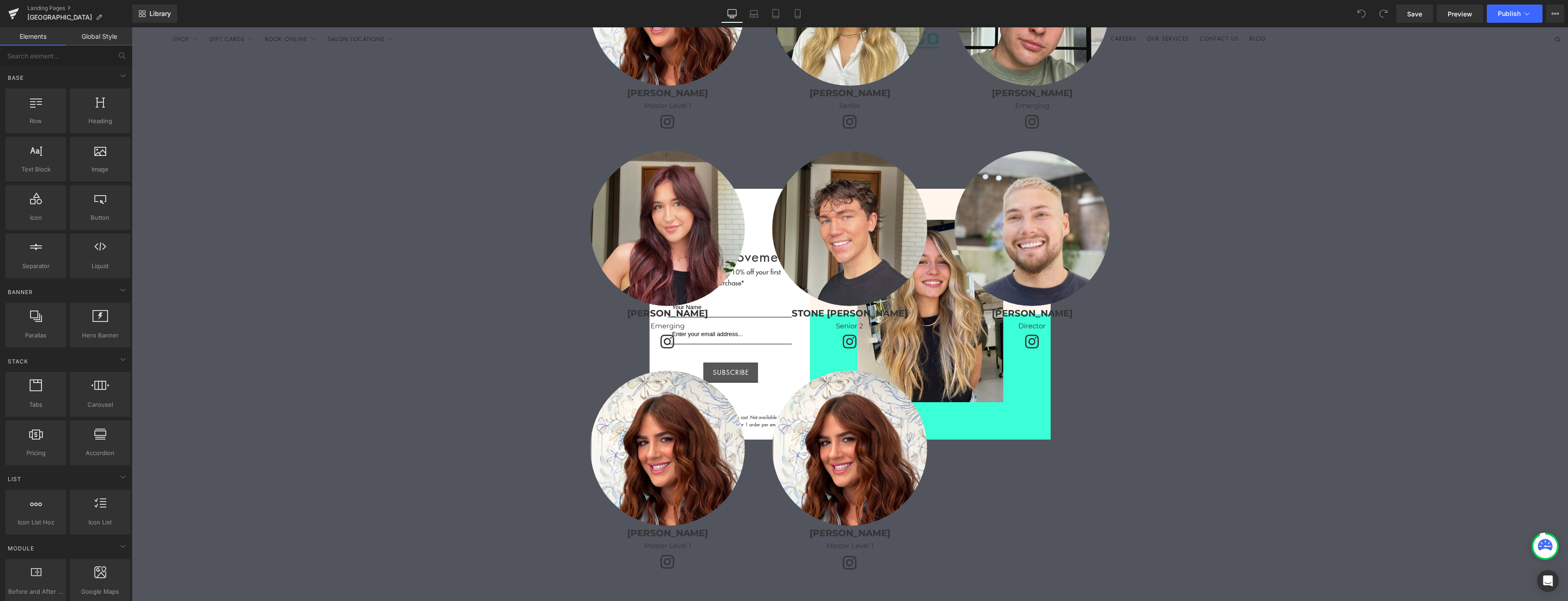
scroll to position [2101, 0]
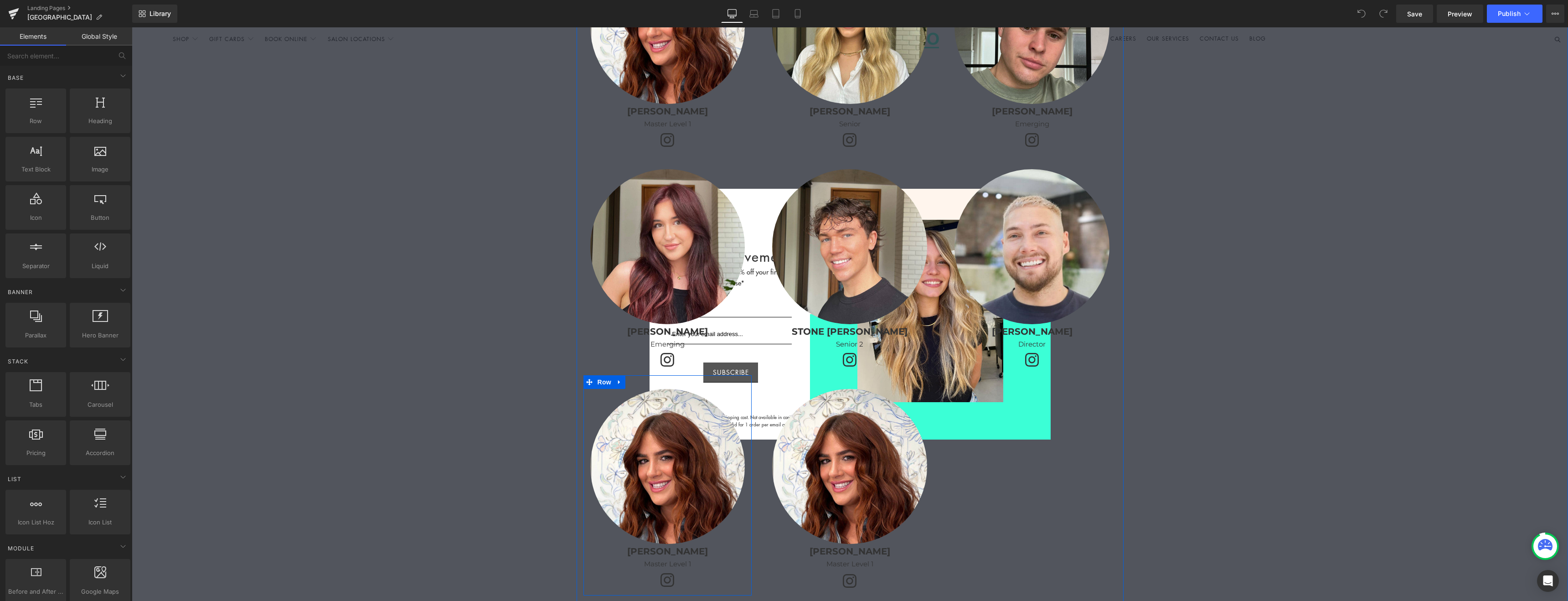
click at [131, 27] on div at bounding box center [131, 27] width 0 height 0
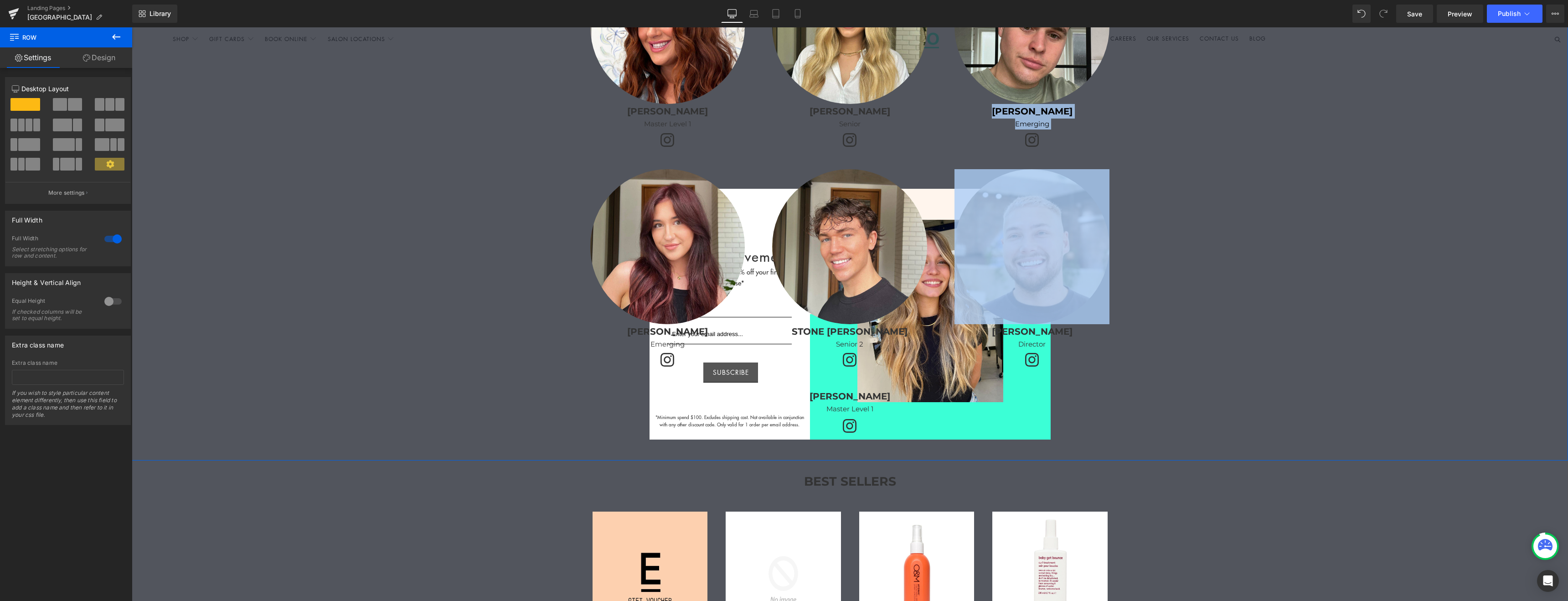
drag, startPoint x: 1369, startPoint y: 234, endPoint x: 1474, endPoint y: 108, distance: 164.0
click at [1474, 108] on div "Google Maps Our Team Heading Row Image [PERSON_NAME] Text Block Master Level 1 …" at bounding box center [850, 68] width 1437 height 785
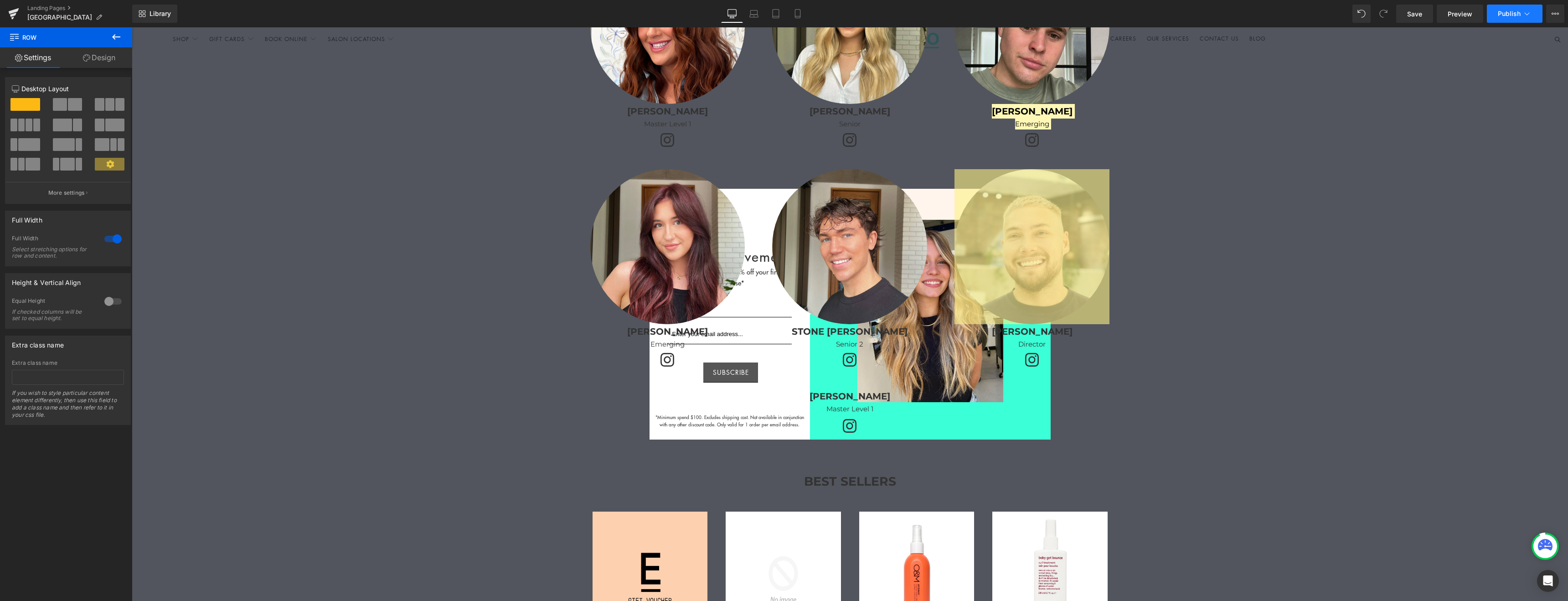
click at [1510, 13] on span "Publish" at bounding box center [1509, 13] width 23 height 7
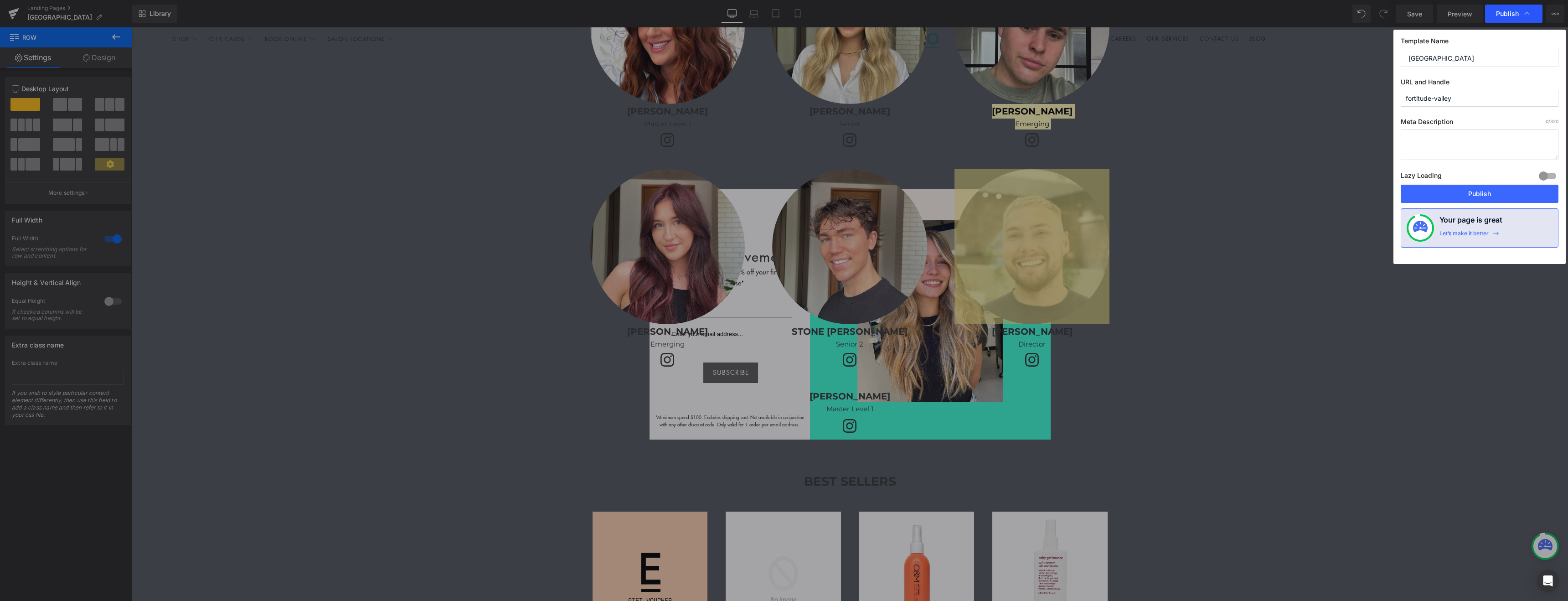
click at [1503, 18] on span "Publish" at bounding box center [1514, 13] width 35 height 9
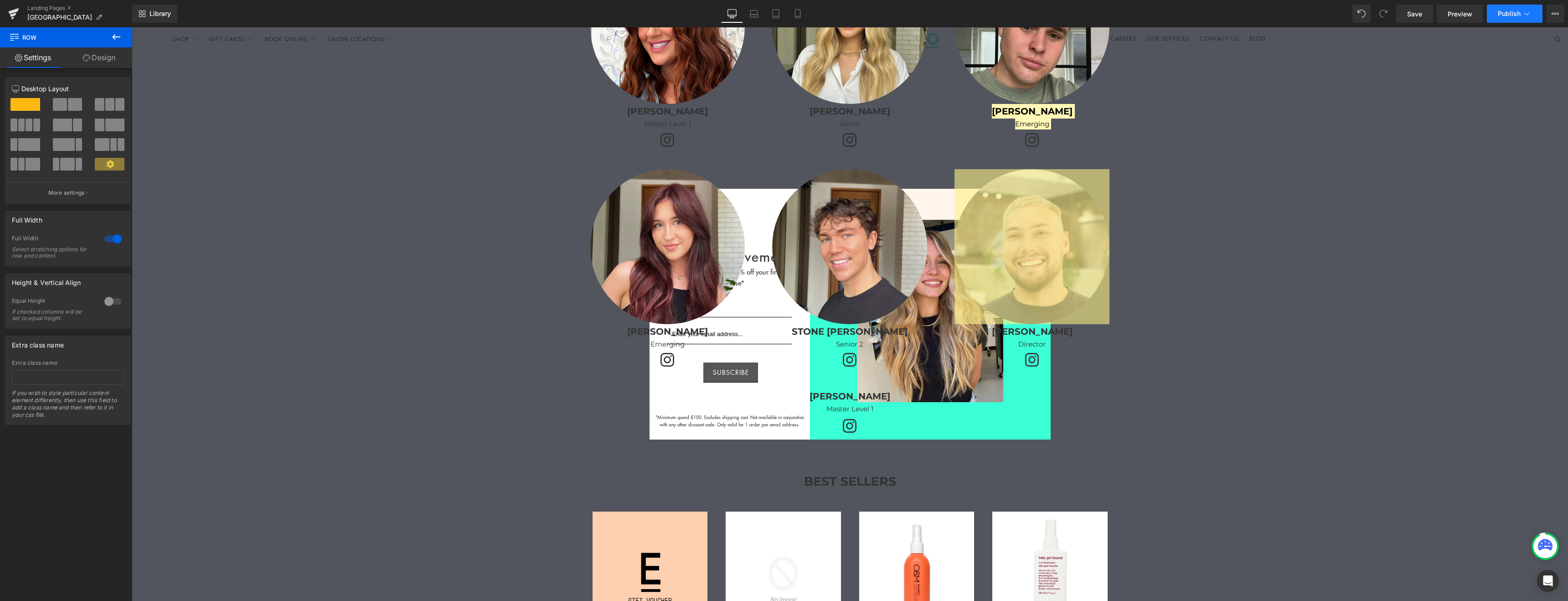
click at [1509, 12] on span "Publish" at bounding box center [1509, 13] width 23 height 7
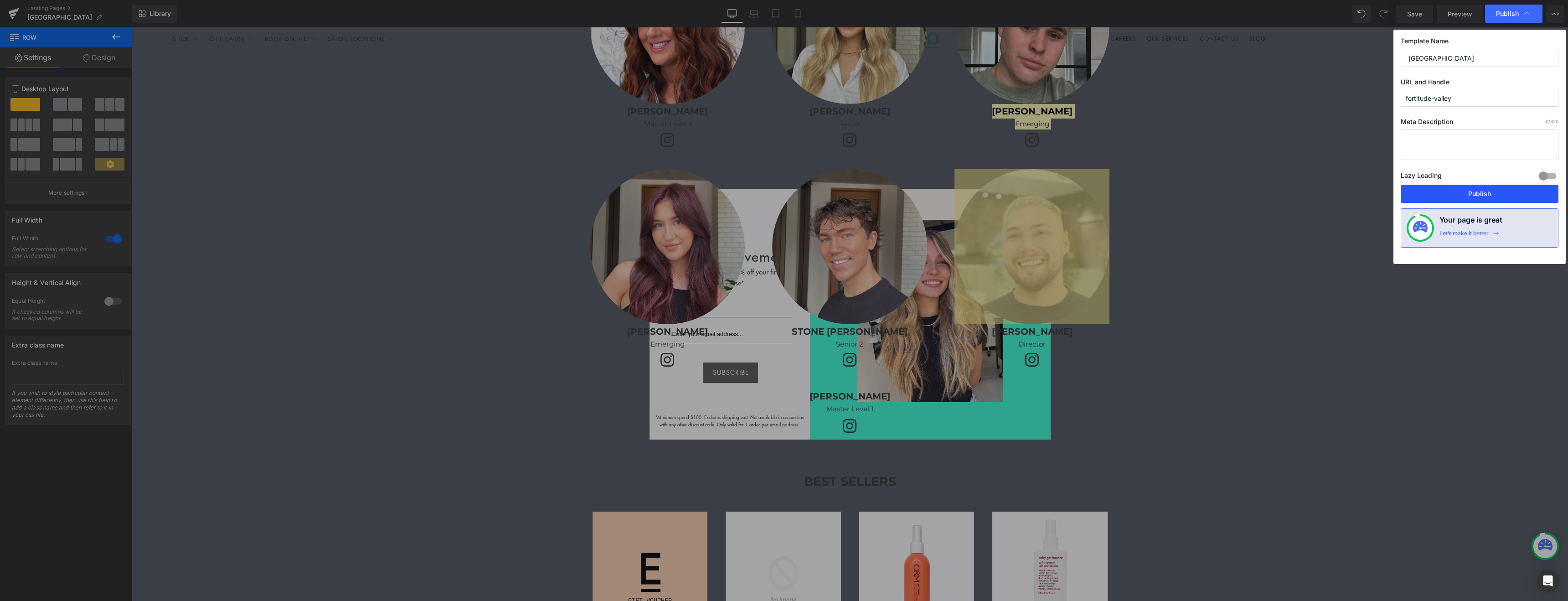
click at [1462, 191] on button "Publish" at bounding box center [1479, 194] width 158 height 18
